Goal: Task Accomplishment & Management: Use online tool/utility

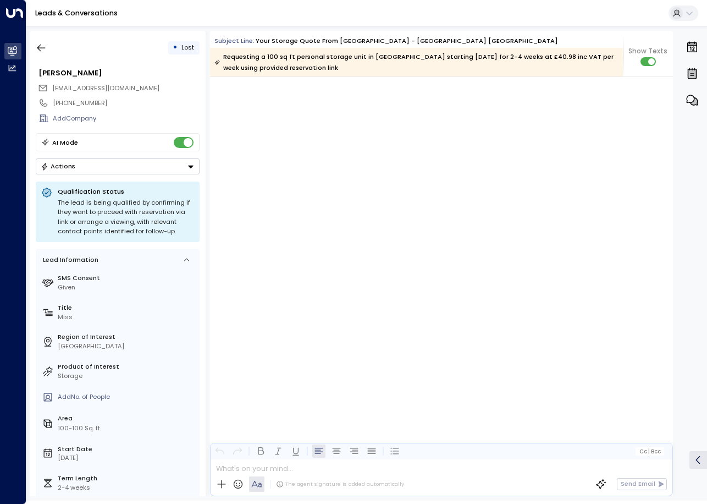
scroll to position [1720, 0]
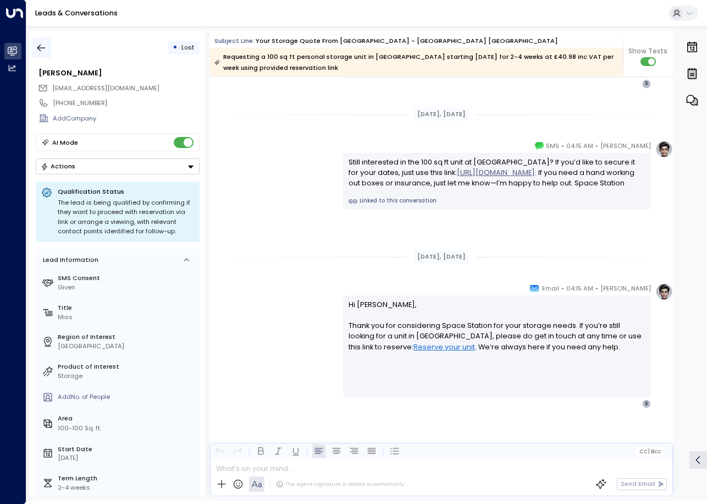
click at [41, 45] on icon "button" at bounding box center [41, 47] width 11 height 11
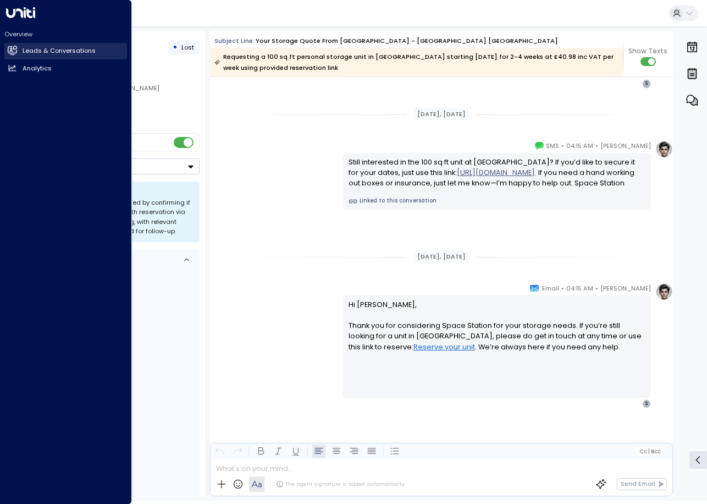
click at [20, 53] on link "Leads & Conversations Leads & Conversations" at bounding box center [65, 51] width 123 height 17
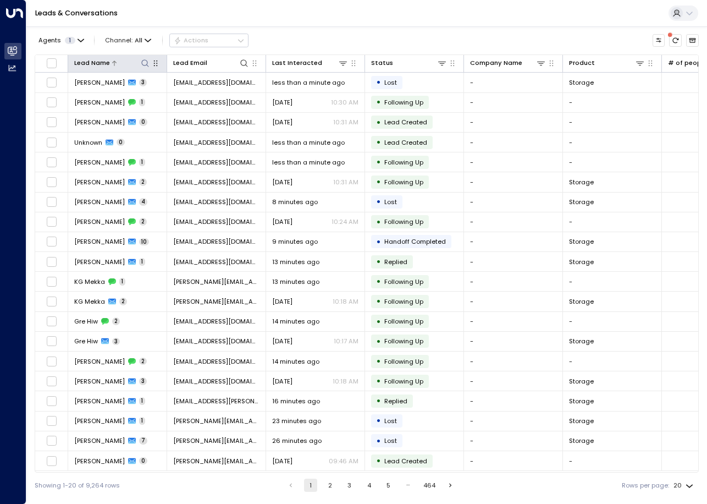
drag, startPoint x: 144, startPoint y: 61, endPoint x: 133, endPoint y: 63, distance: 11.2
click at [133, 63] on div at bounding box center [130, 63] width 40 height 10
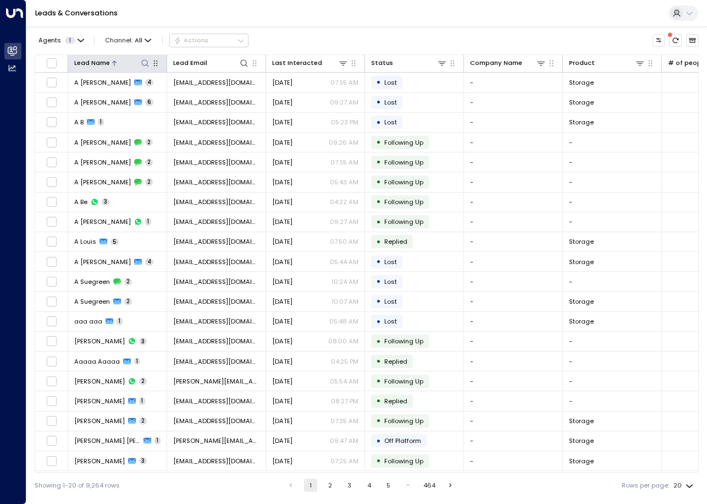
click at [142, 66] on icon at bounding box center [145, 63] width 9 height 9
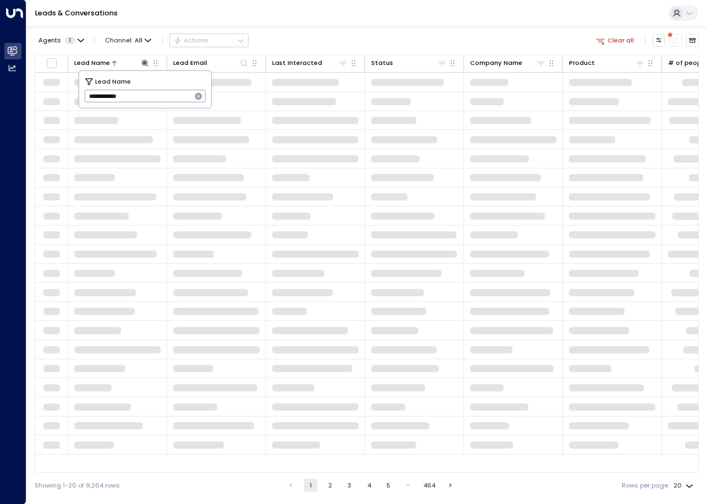
type input "**********"
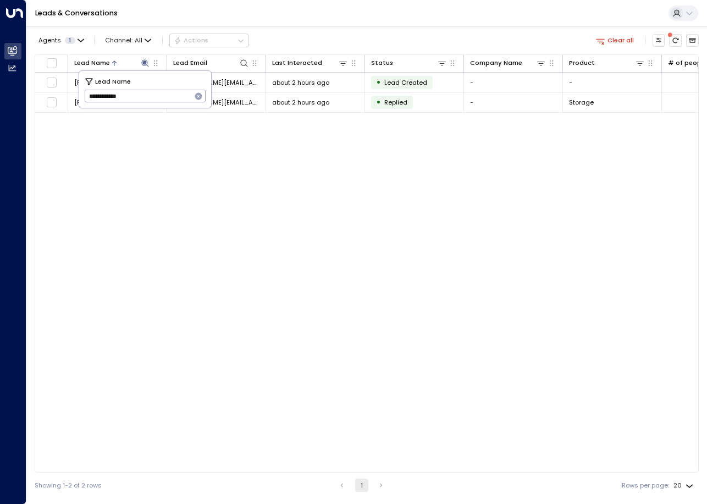
click at [199, 182] on div "Lead Name Lead Email Last Interacted Status Company Name Product # of people AI…" at bounding box center [367, 263] width 665 height 418
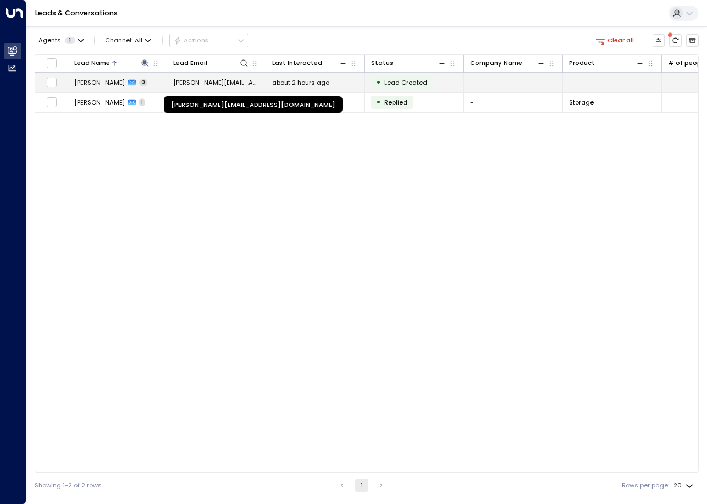
click at [201, 85] on span "[PERSON_NAME][EMAIL_ADDRESS][DOMAIN_NAME]" at bounding box center [216, 82] width 86 height 9
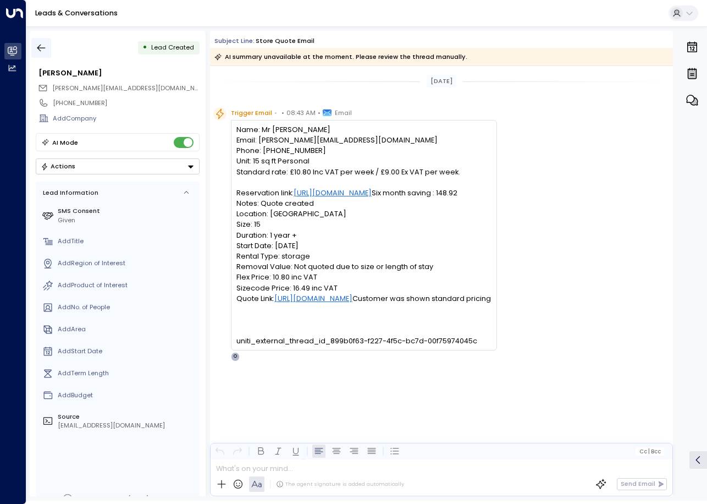
click at [41, 48] on icon "button" at bounding box center [41, 48] width 8 height 7
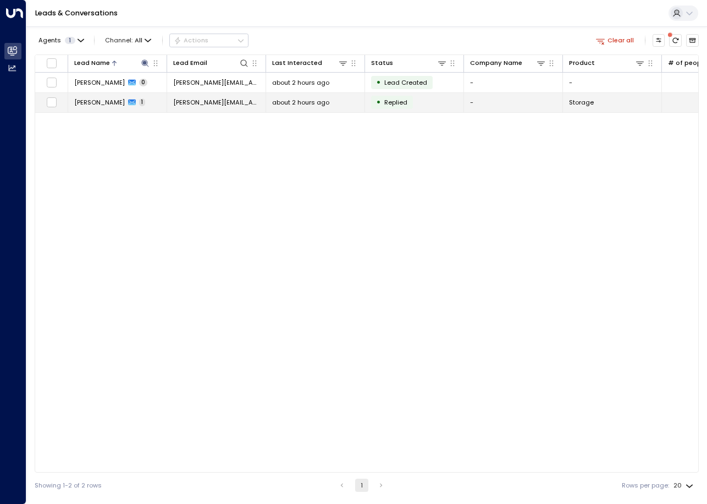
click at [98, 107] on span "[PERSON_NAME]" at bounding box center [99, 102] width 51 height 9
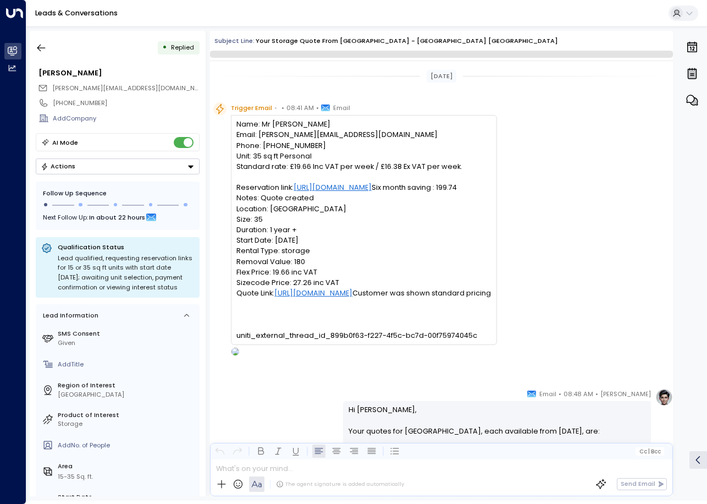
scroll to position [232, 0]
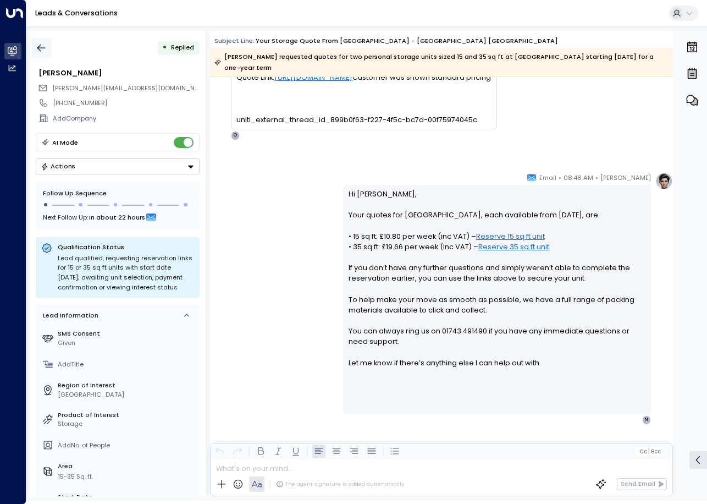
click at [39, 44] on icon "button" at bounding box center [41, 47] width 11 height 11
